Goal: Information Seeking & Learning: Learn about a topic

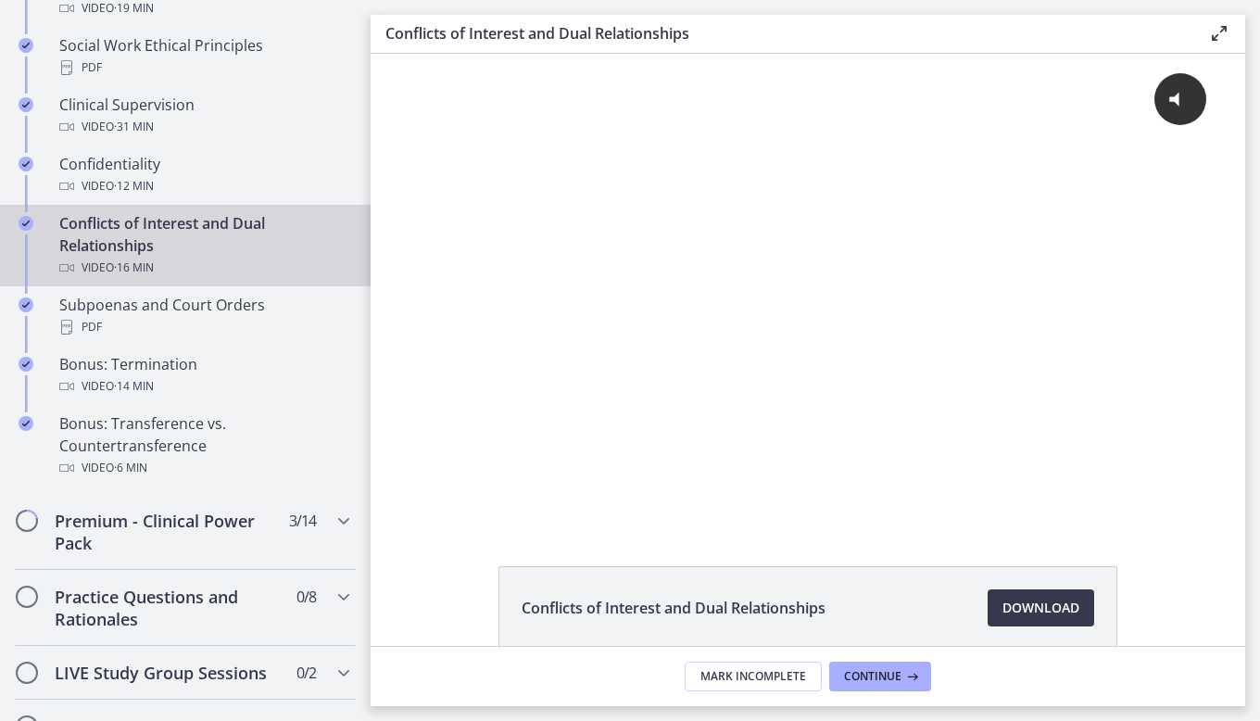
scroll to position [1019, 0]
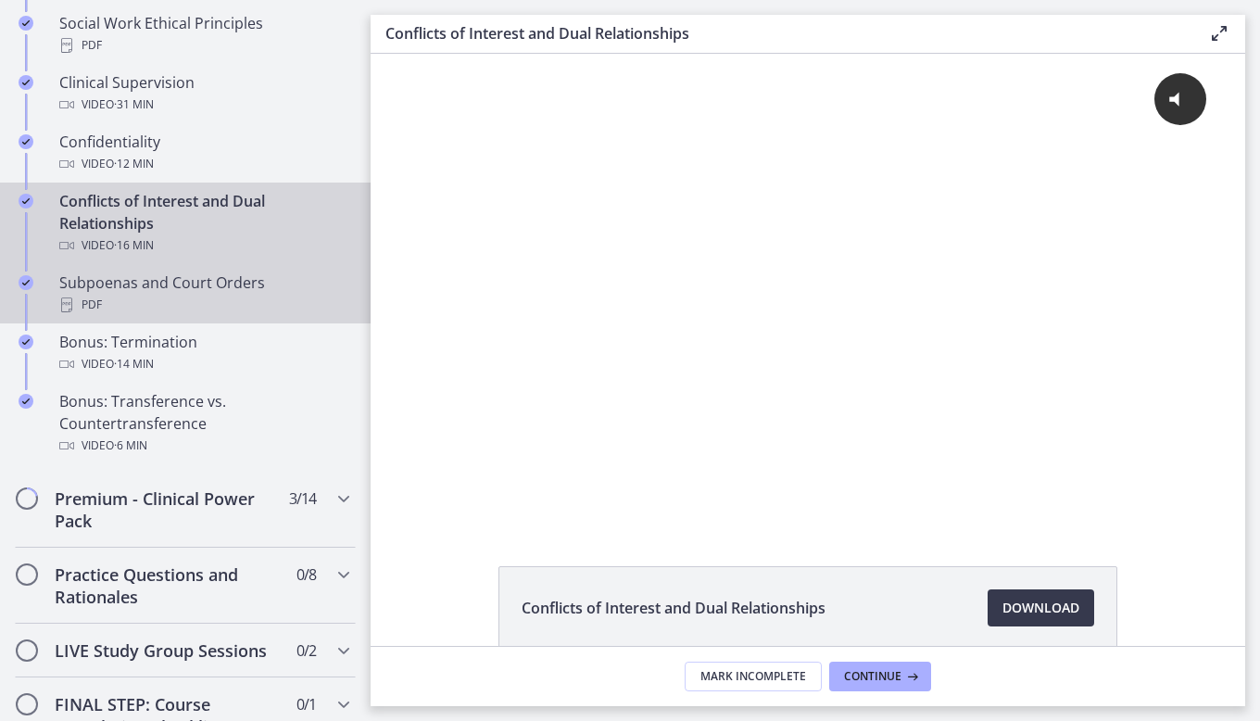
click at [141, 299] on div "Subpoenas and Court Orders PDF" at bounding box center [203, 293] width 289 height 44
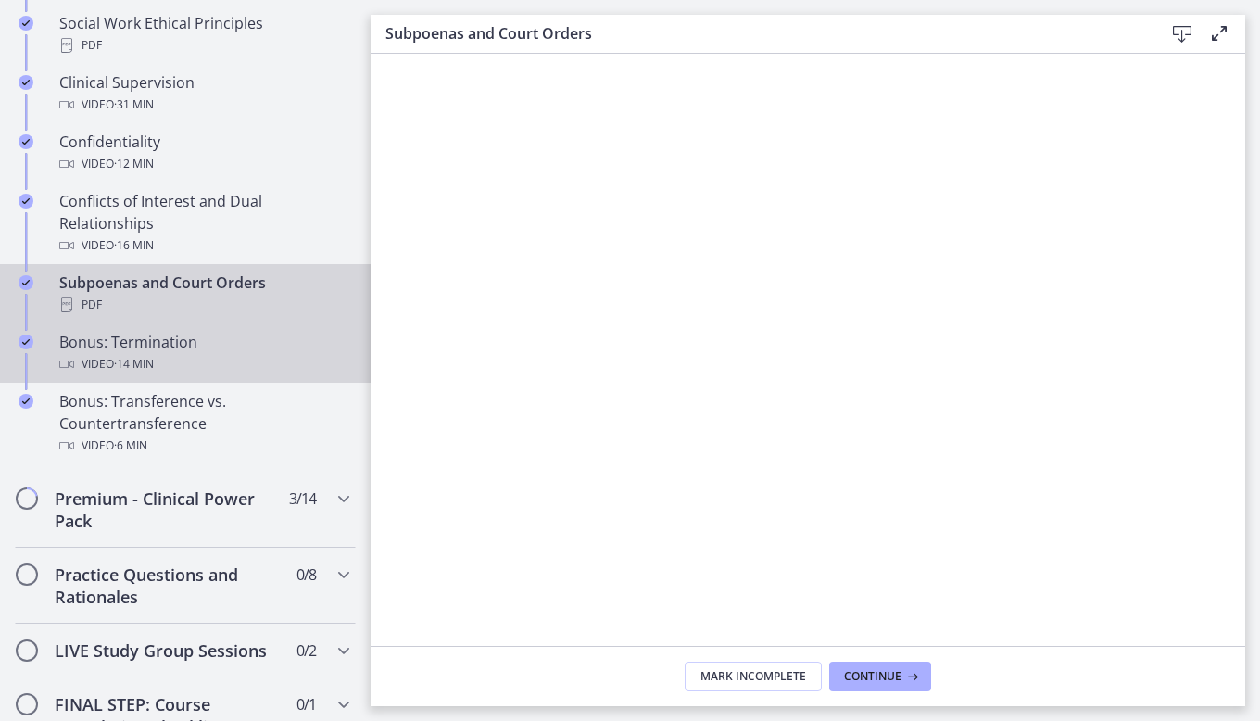
click at [183, 373] on div "Bonus: Termination Video · 14 min" at bounding box center [203, 353] width 289 height 44
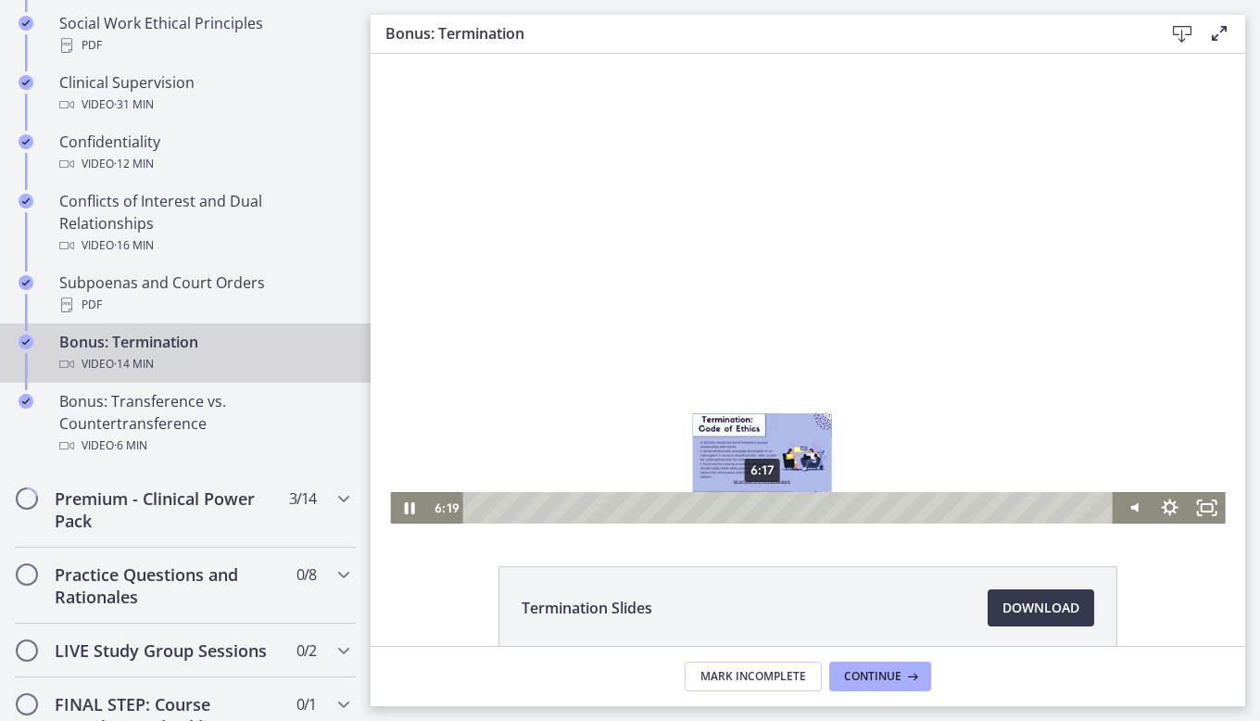
drag, startPoint x: 770, startPoint y: 509, endPoint x: 756, endPoint y: 507, distance: 14.0
click at [758, 507] on div "Playbar" at bounding box center [763, 507] width 10 height 10
drag, startPoint x: 757, startPoint y: 508, endPoint x: 741, endPoint y: 510, distance: 15.9
click at [742, 510] on div "Playbar" at bounding box center [747, 507] width 10 height 10
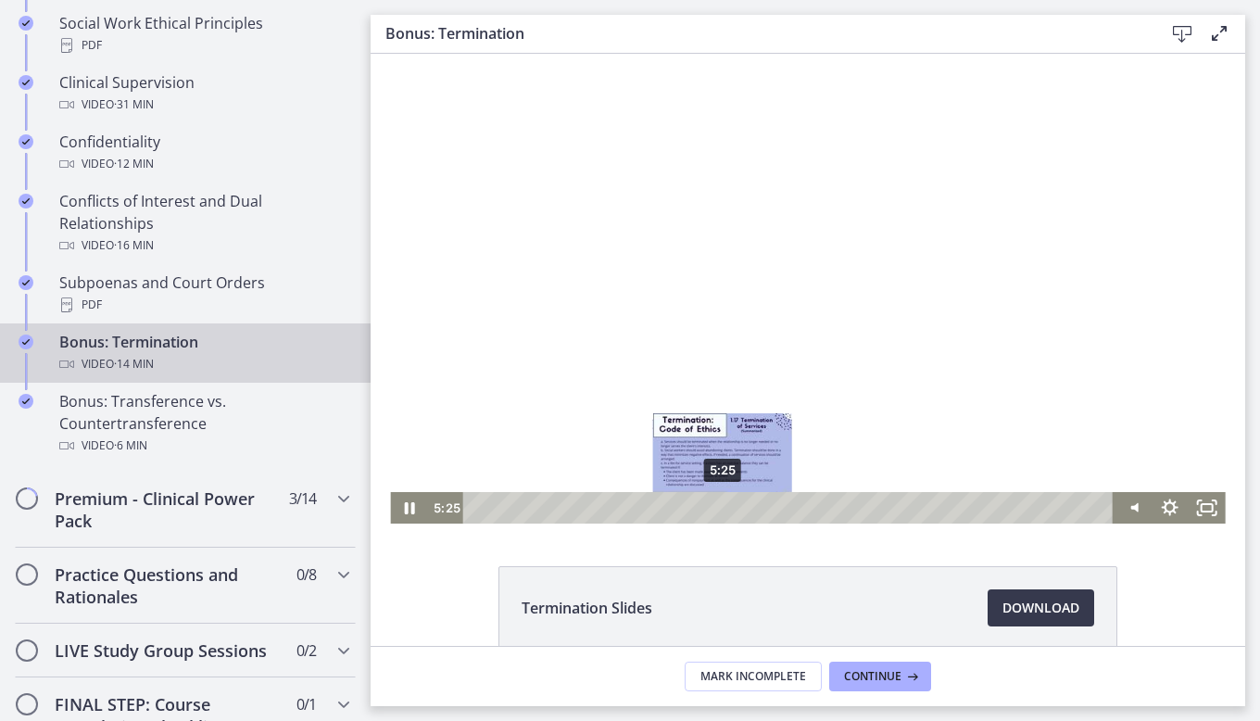
drag, startPoint x: 741, startPoint y: 510, endPoint x: 716, endPoint y: 511, distance: 25.1
click at [718, 511] on div "Playbar" at bounding box center [723, 507] width 10 height 10
drag, startPoint x: 716, startPoint y: 511, endPoint x: 731, endPoint y: 511, distance: 14.8
click at [731, 511] on div "Playbar" at bounding box center [736, 507] width 10 height 10
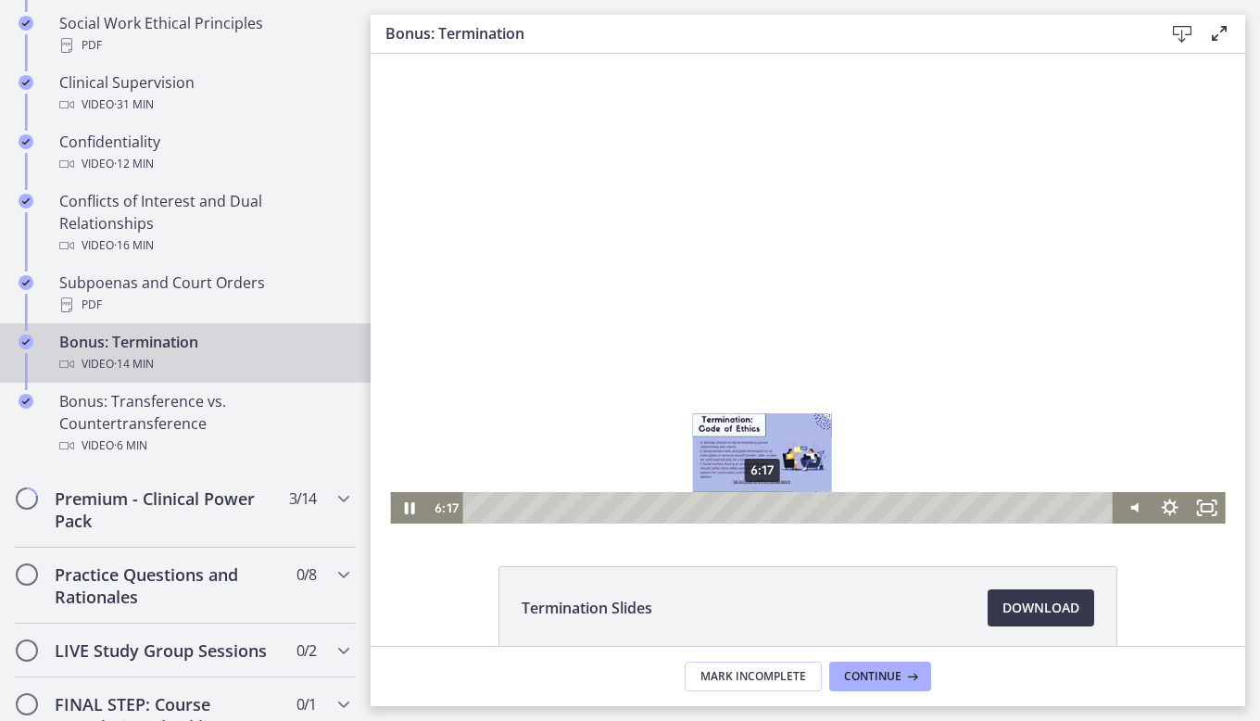
drag, startPoint x: 747, startPoint y: 510, endPoint x: 756, endPoint y: 505, distance: 10.4
click at [757, 505] on div "Playbar" at bounding box center [762, 507] width 10 height 10
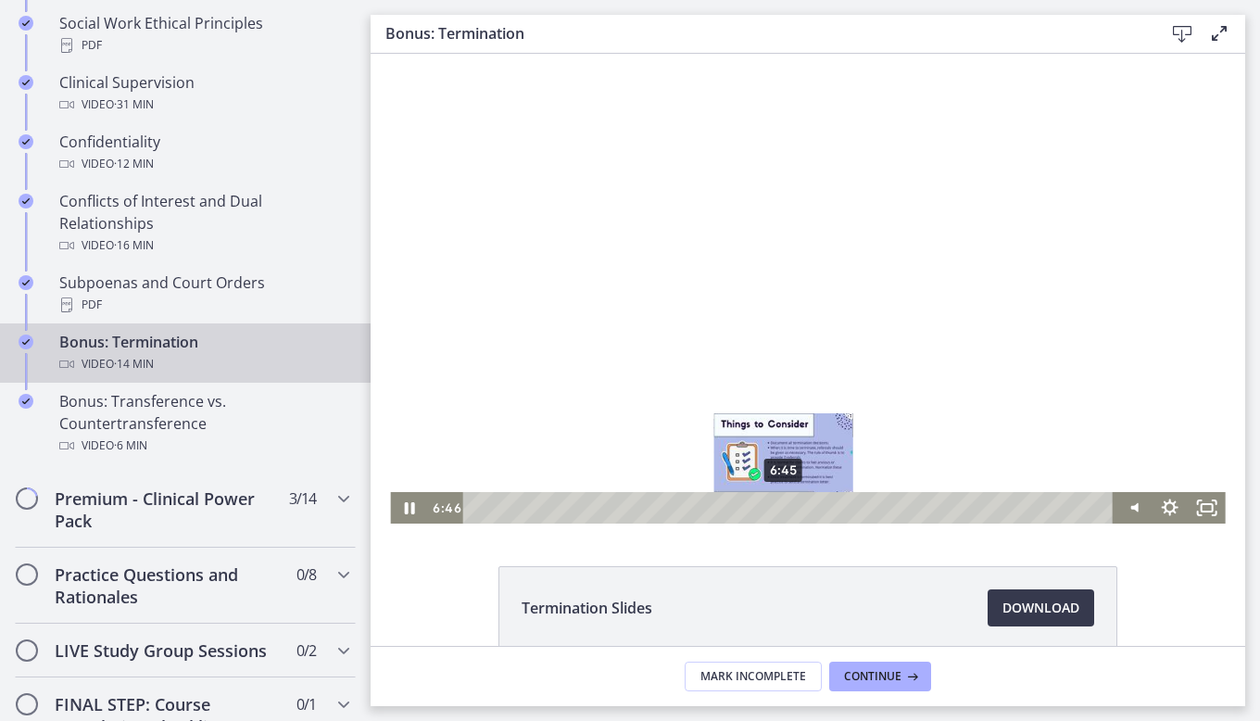
drag, startPoint x: 759, startPoint y: 505, endPoint x: 777, endPoint y: 504, distance: 18.6
click at [778, 504] on div "Playbar" at bounding box center [783, 507] width 10 height 10
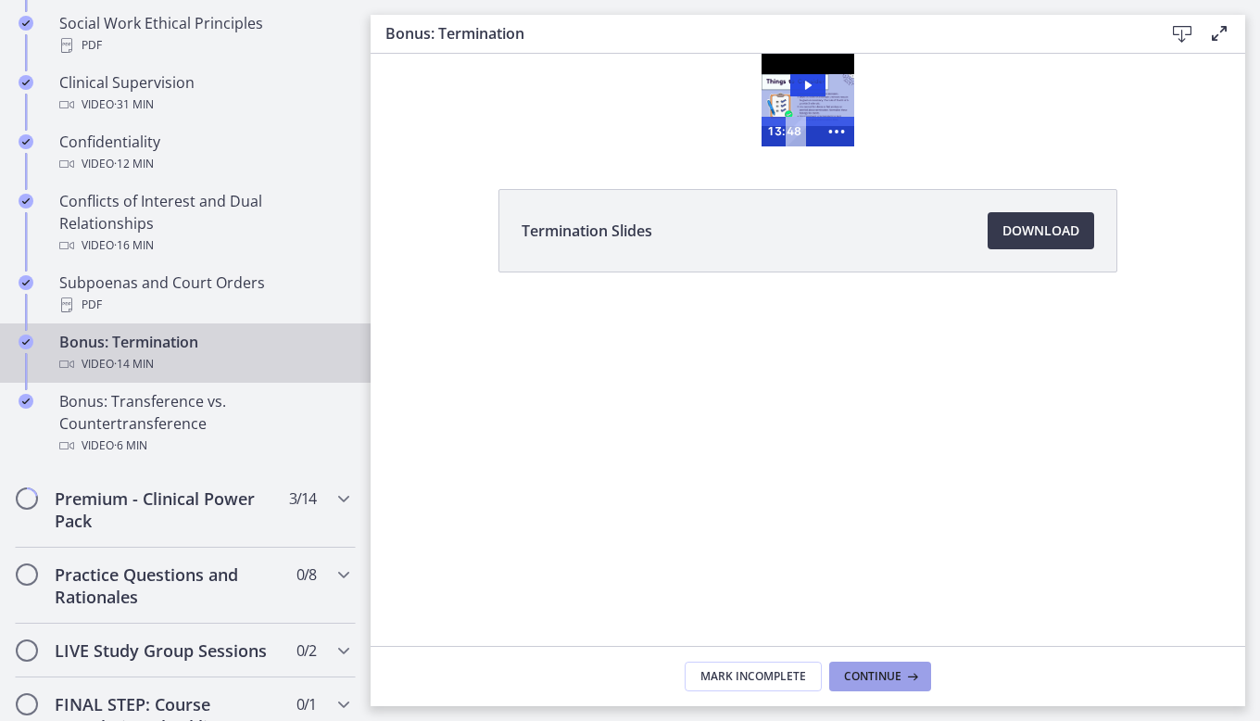
click at [877, 673] on span "Continue" at bounding box center [872, 676] width 57 height 15
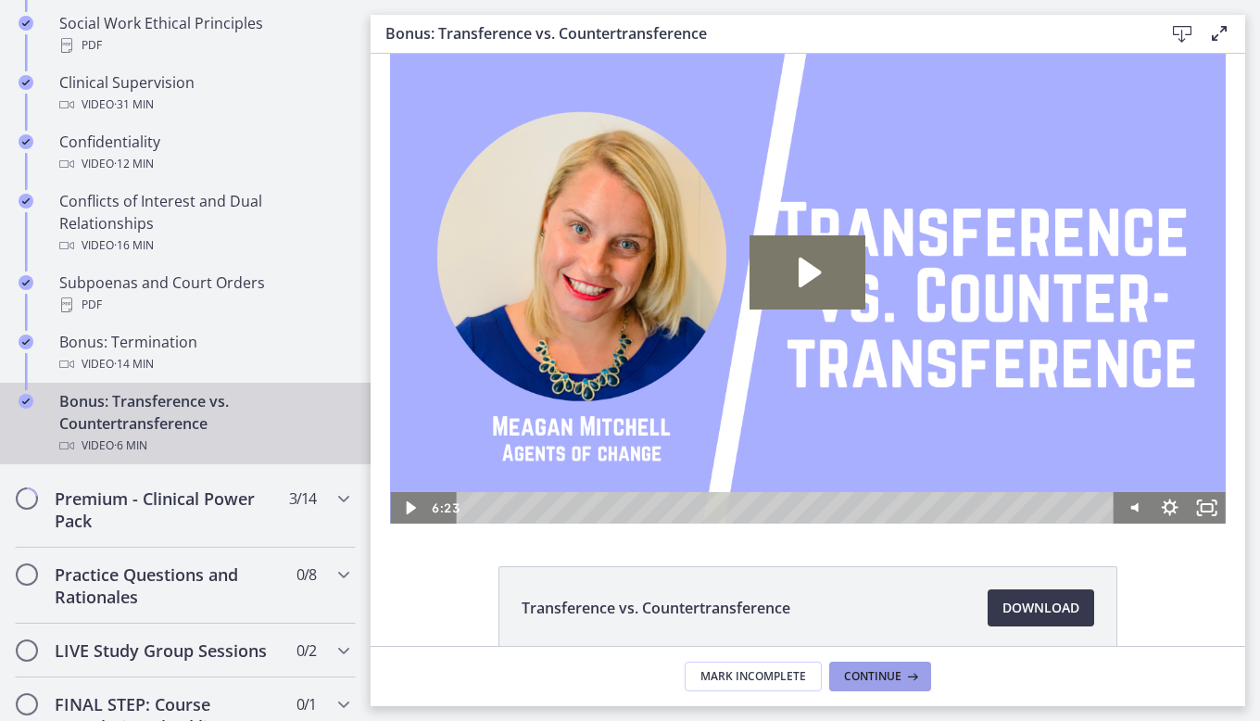
click at [860, 682] on span "Continue" at bounding box center [872, 676] width 57 height 15
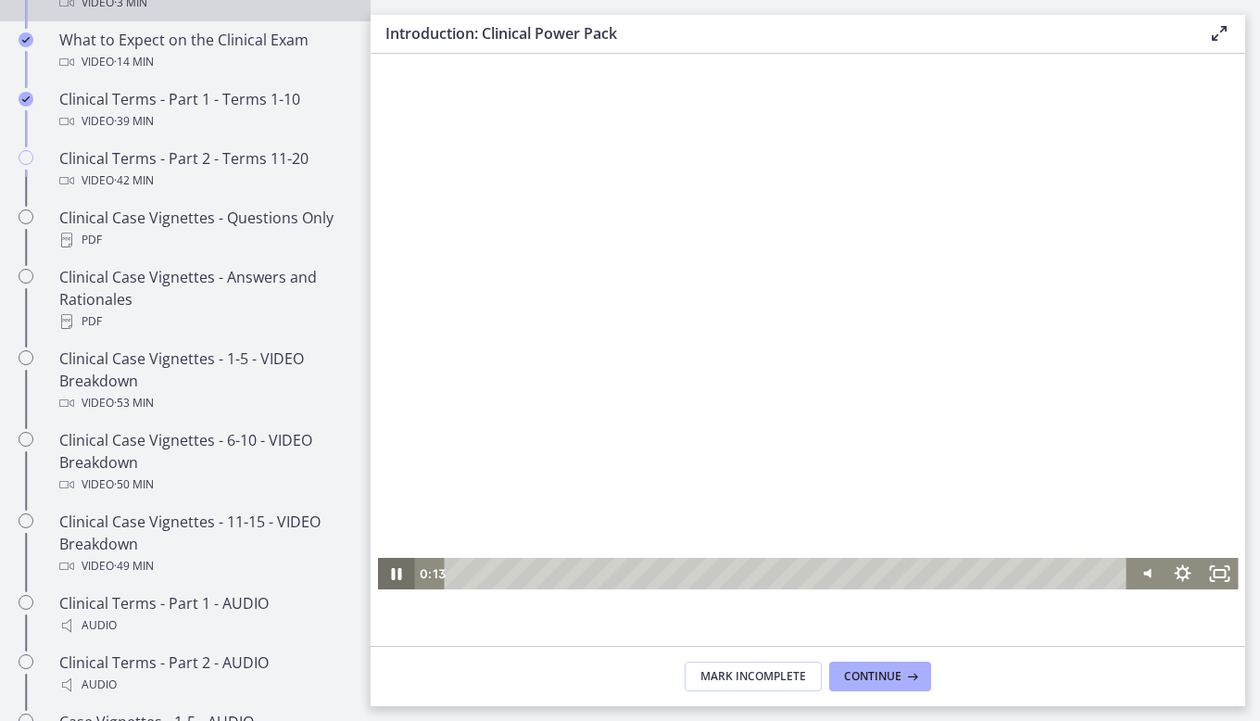
click at [391, 576] on icon "Pause" at bounding box center [396, 574] width 10 height 12
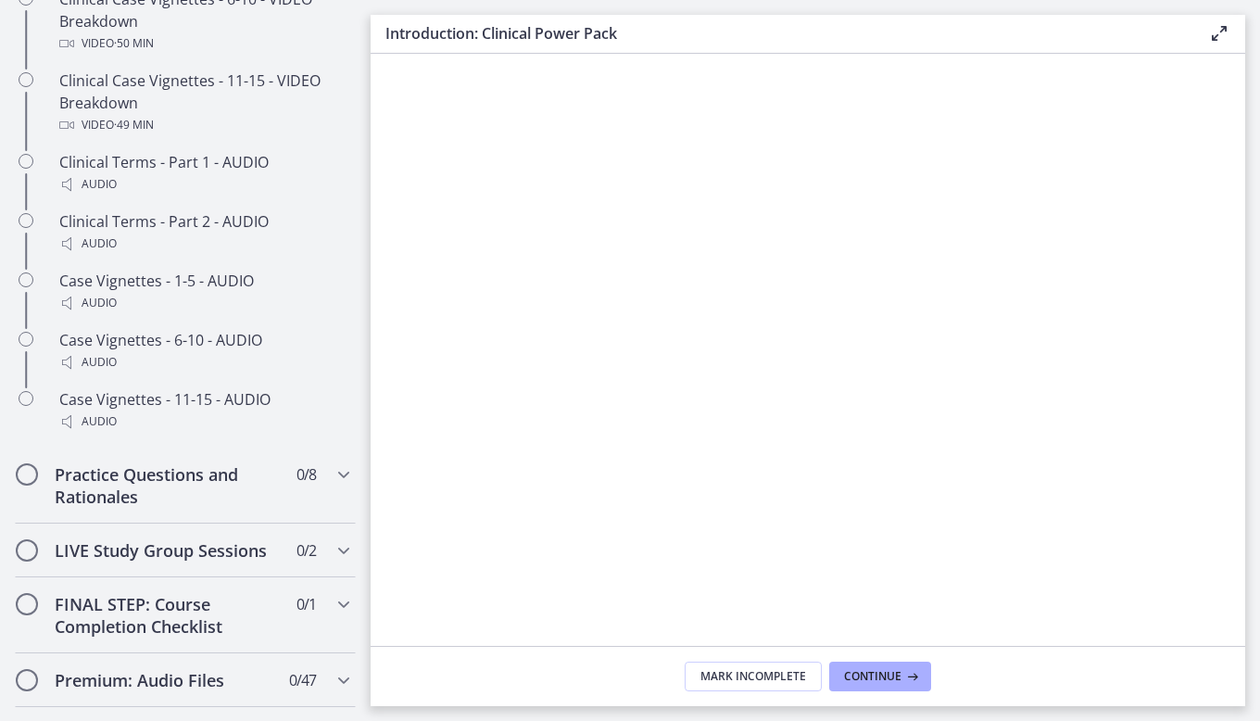
scroll to position [1483, 0]
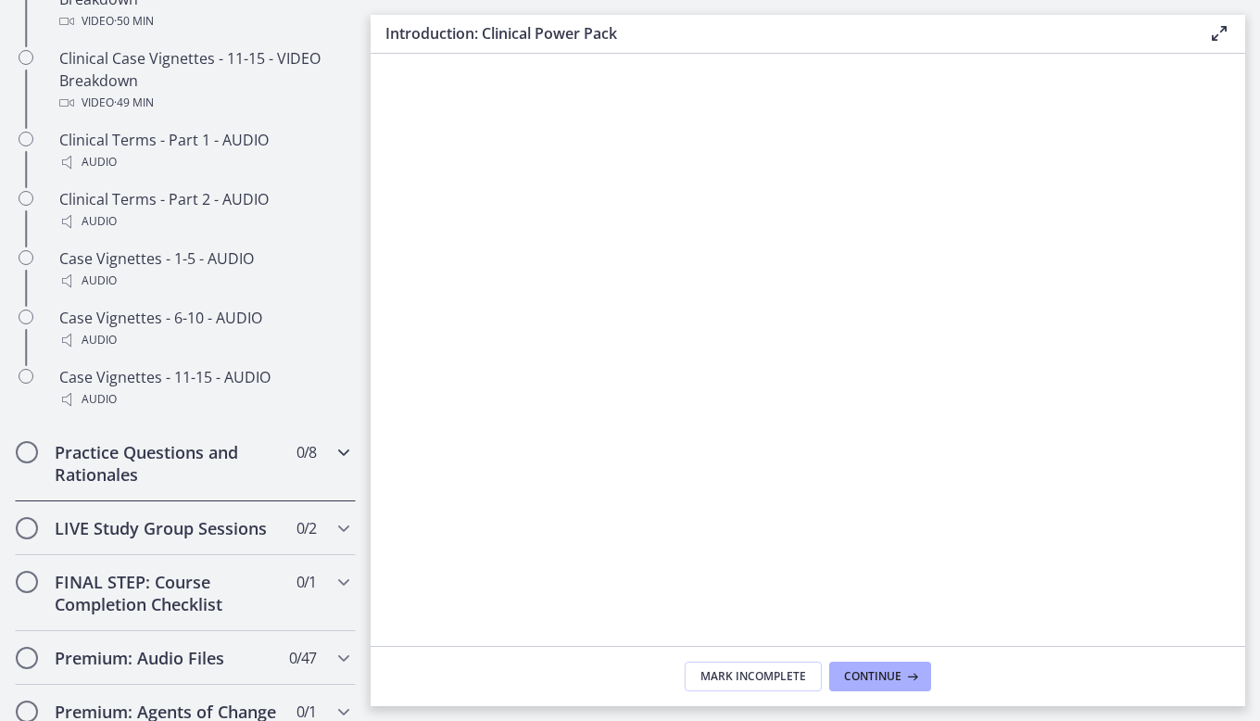
click at [333, 463] on icon "Chapters" at bounding box center [344, 452] width 22 height 22
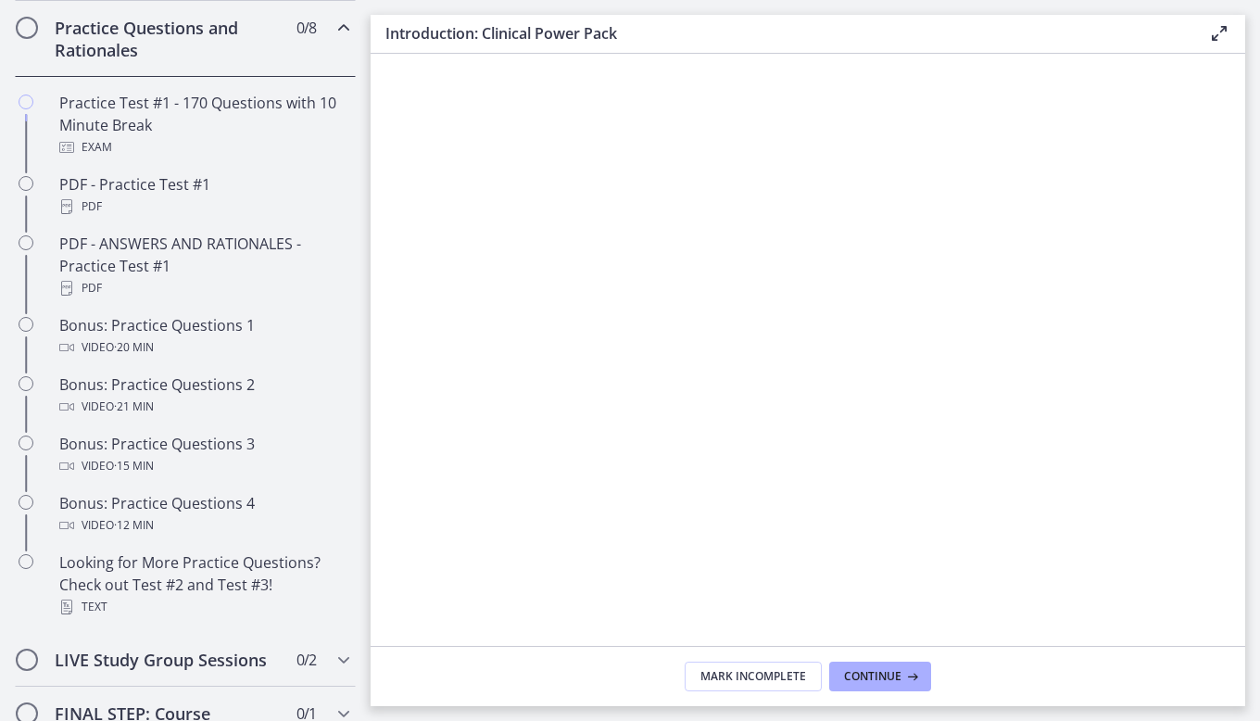
scroll to position [880, 0]
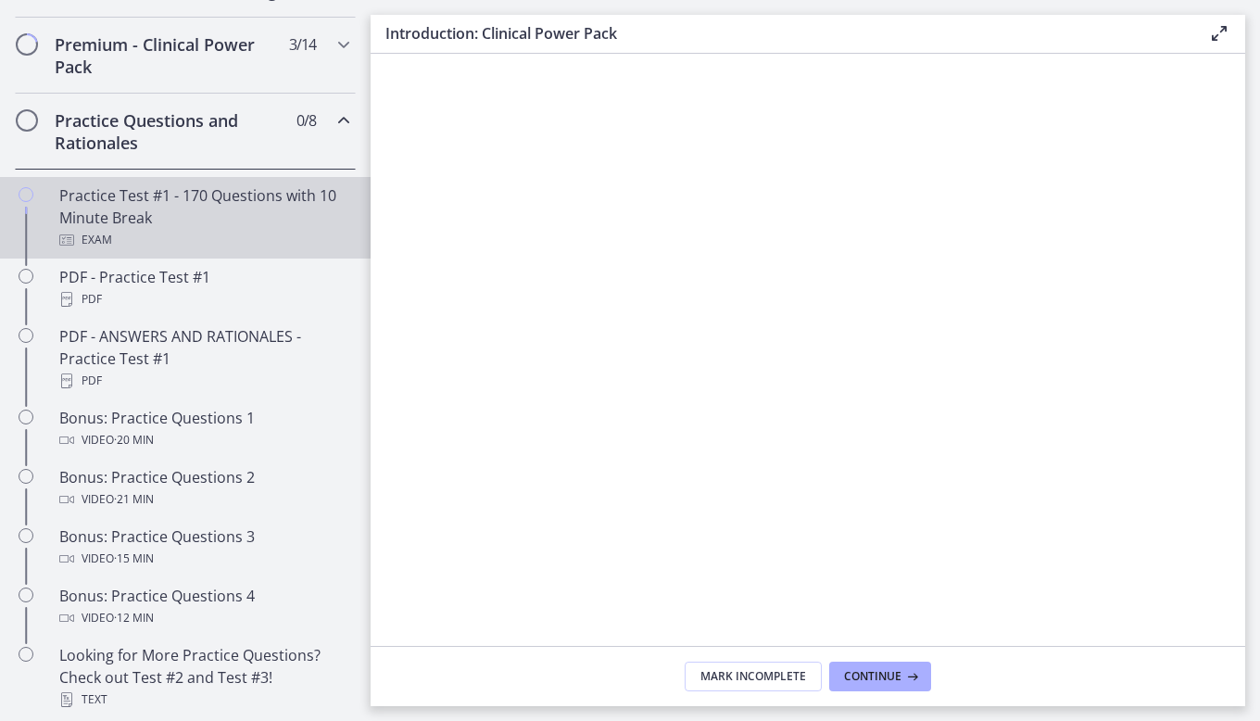
click at [202, 245] on div "Practice Test #1 - 170 Questions with 10 Minute Break Exam" at bounding box center [203, 217] width 289 height 67
